Goal: Task Accomplishment & Management: Use online tool/utility

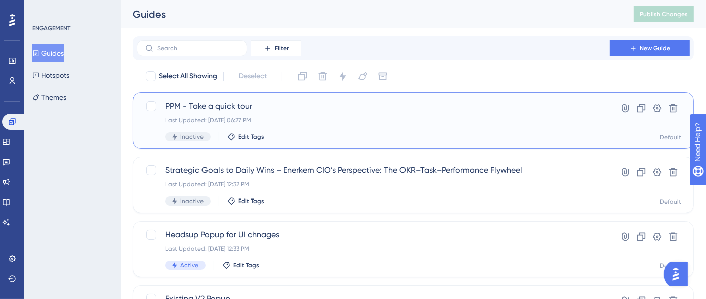
click at [262, 114] on div "PPM - Take a quick tour Last Updated: [DATE] 06:27 PM Inactive Edit Tags" at bounding box center [372, 120] width 415 height 41
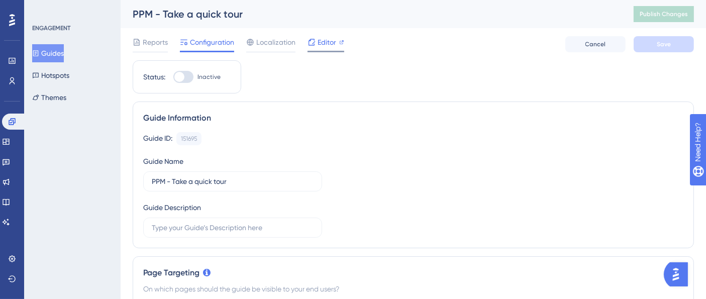
click at [308, 43] on icon at bounding box center [311, 42] width 8 height 8
click at [667, 22] on button "Publish Changes" at bounding box center [663, 14] width 60 height 16
